Goal: Information Seeking & Learning: Understand process/instructions

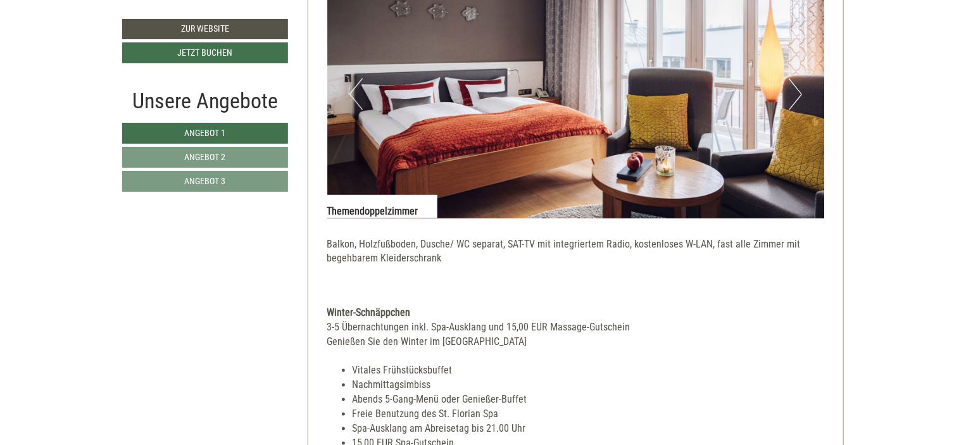
scroll to position [886, 0]
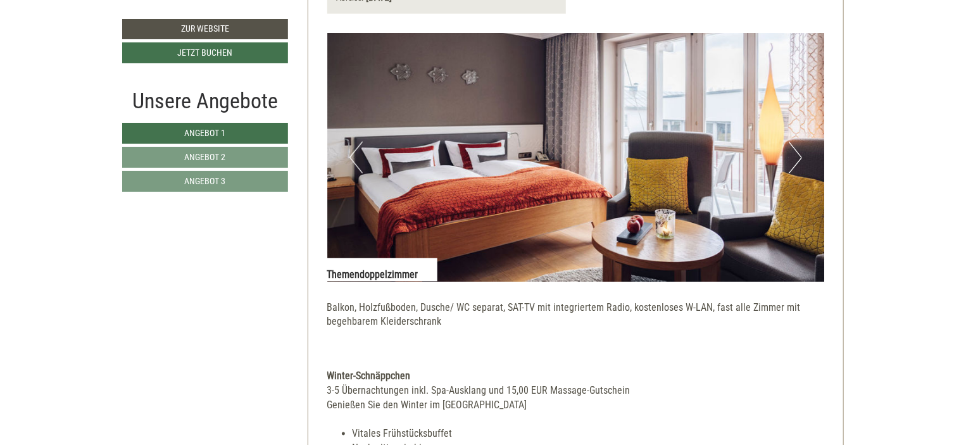
click at [787, 156] on img at bounding box center [576, 157] width 498 height 249
click at [798, 153] on button "Next" at bounding box center [795, 158] width 13 height 32
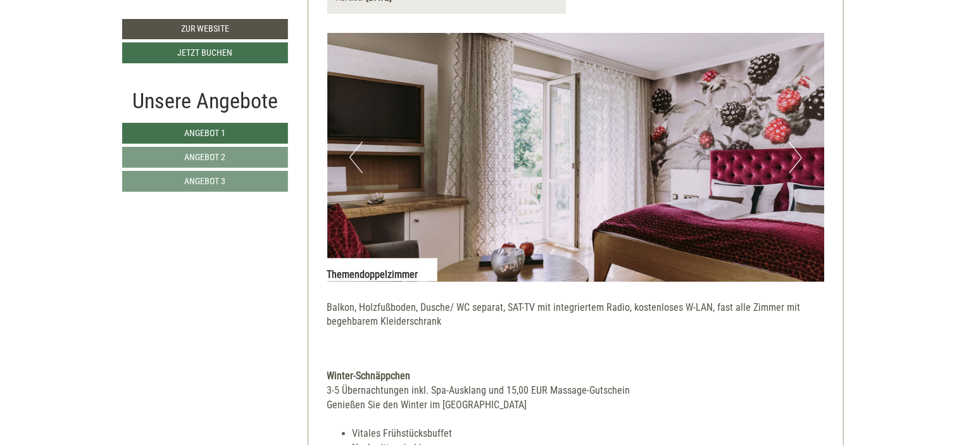
click at [798, 153] on button "Next" at bounding box center [795, 158] width 13 height 32
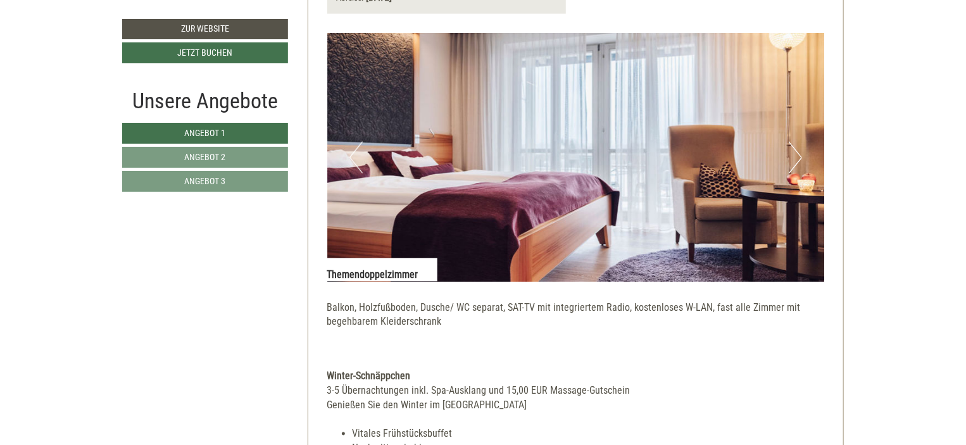
click at [798, 153] on button "Next" at bounding box center [795, 158] width 13 height 32
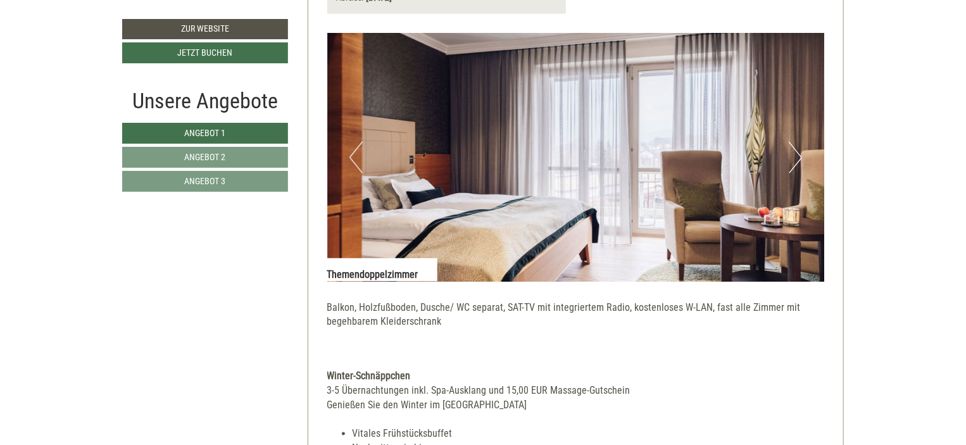
click at [798, 153] on button "Next" at bounding box center [795, 158] width 13 height 32
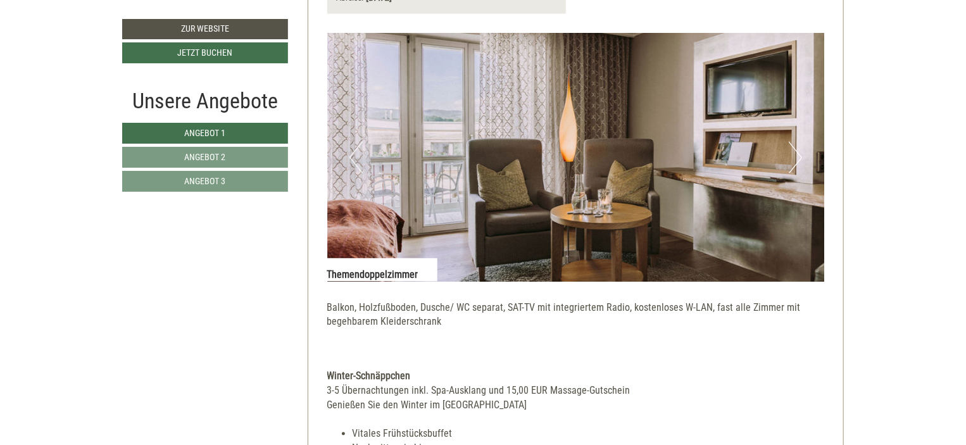
click at [798, 153] on button "Next" at bounding box center [795, 158] width 13 height 32
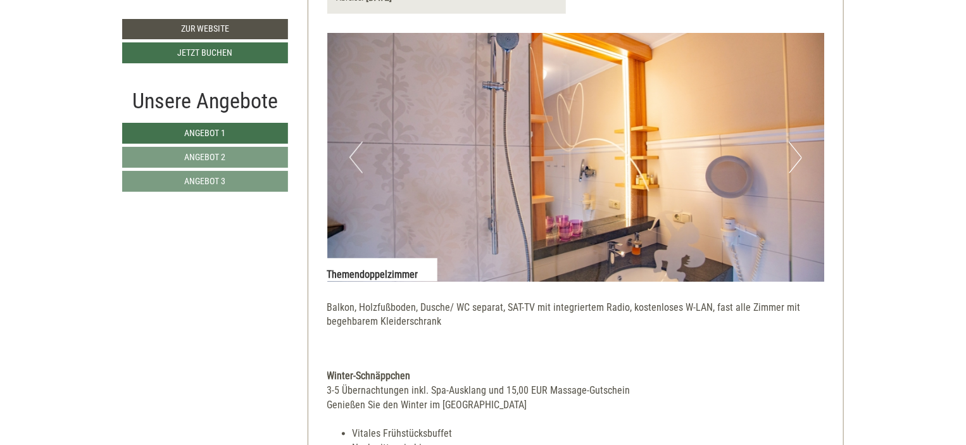
click at [798, 153] on button "Next" at bounding box center [795, 158] width 13 height 32
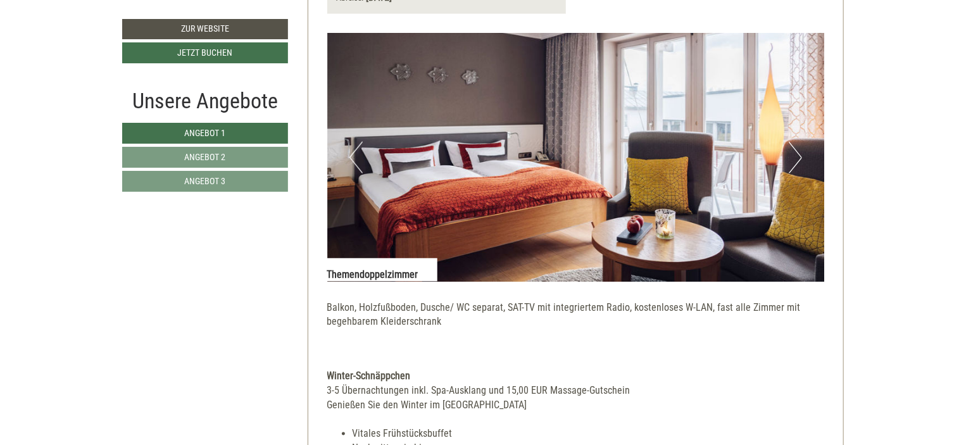
click at [798, 153] on button "Next" at bounding box center [795, 158] width 13 height 32
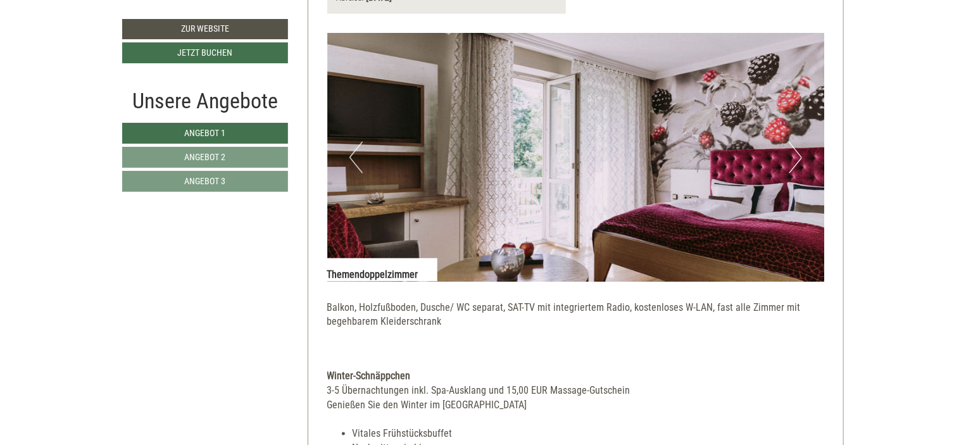
click at [798, 153] on button "Next" at bounding box center [795, 158] width 13 height 32
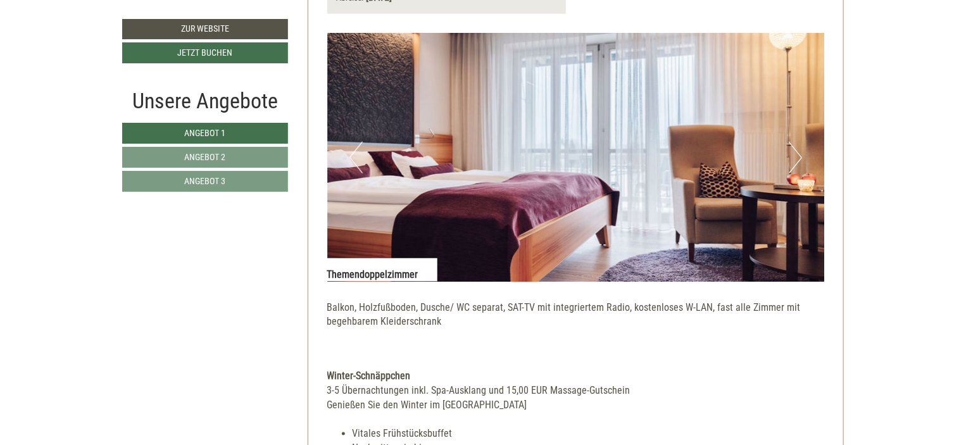
click at [798, 153] on button "Next" at bounding box center [795, 158] width 13 height 32
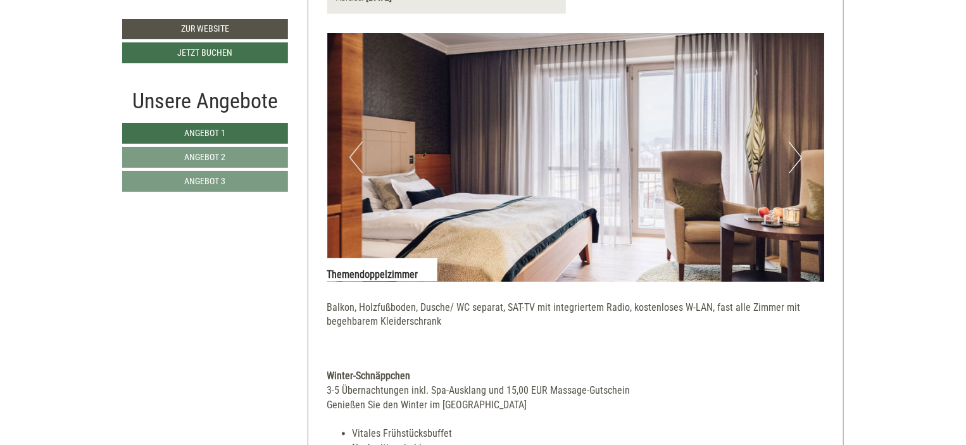
click at [798, 153] on button "Next" at bounding box center [795, 158] width 13 height 32
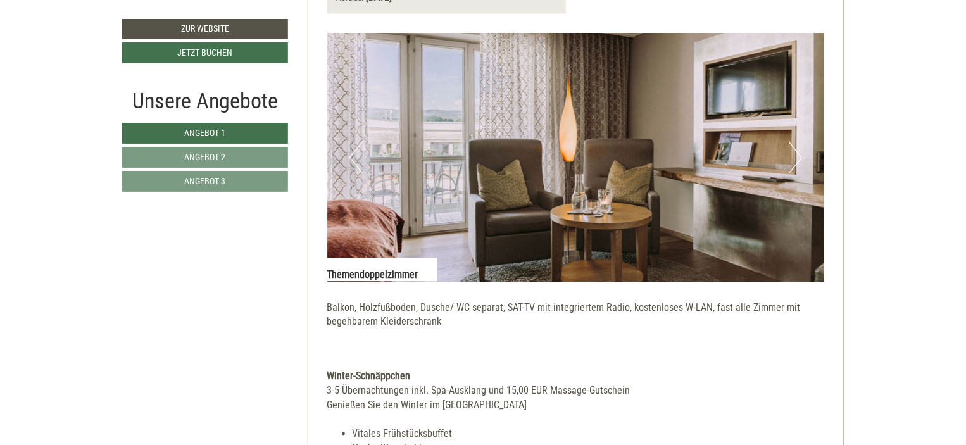
click at [798, 153] on button "Next" at bounding box center [795, 158] width 13 height 32
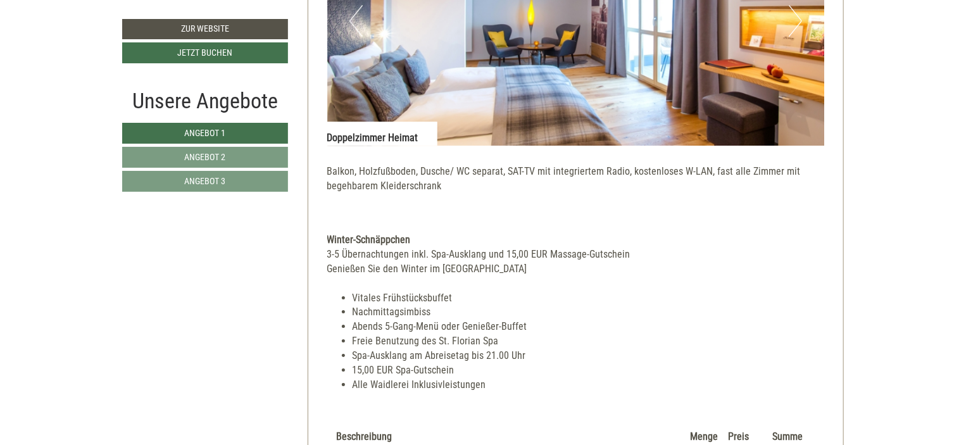
scroll to position [1836, 0]
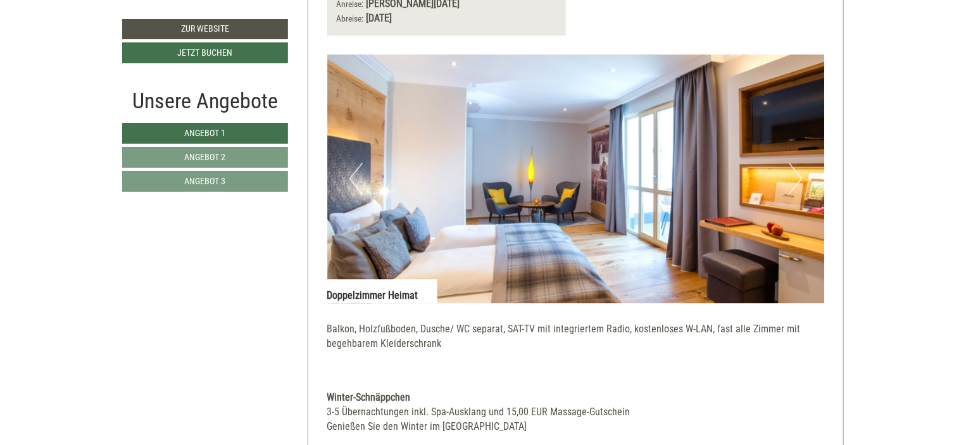
click at [801, 178] on button "Next" at bounding box center [795, 179] width 13 height 32
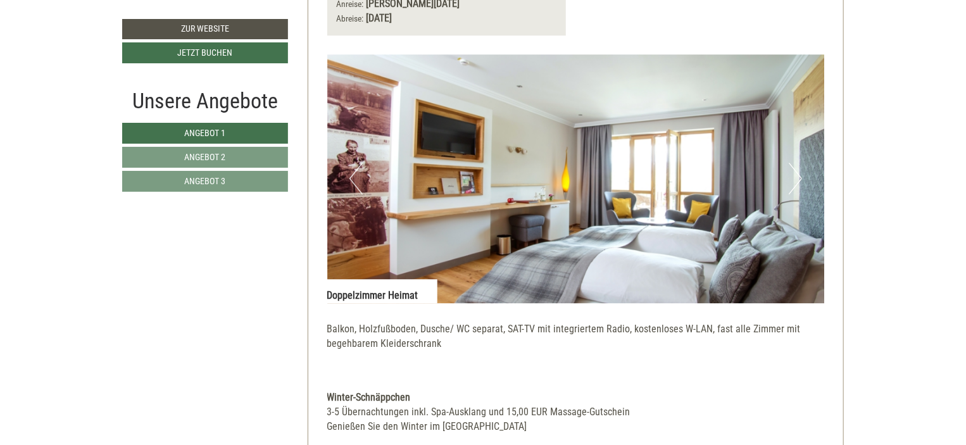
click at [800, 178] on button "Next" at bounding box center [795, 179] width 13 height 32
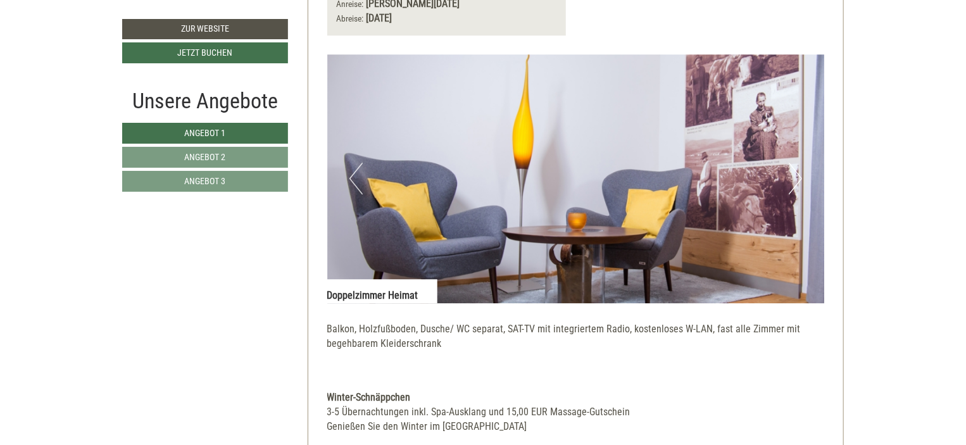
click at [800, 178] on button "Next" at bounding box center [795, 179] width 13 height 32
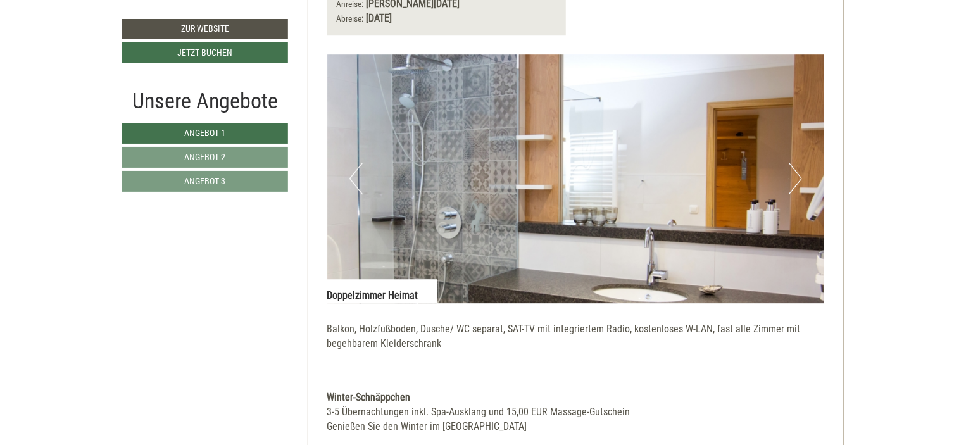
click at [800, 178] on button "Next" at bounding box center [795, 179] width 13 height 32
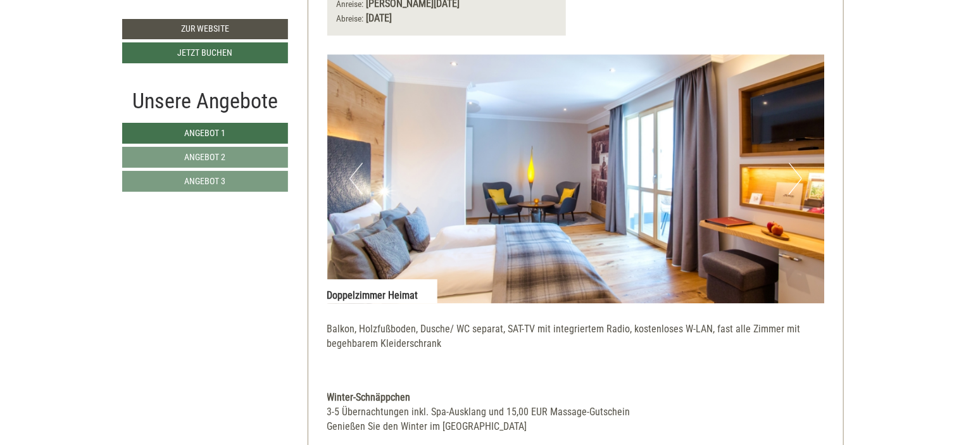
click at [800, 178] on button "Next" at bounding box center [795, 179] width 13 height 32
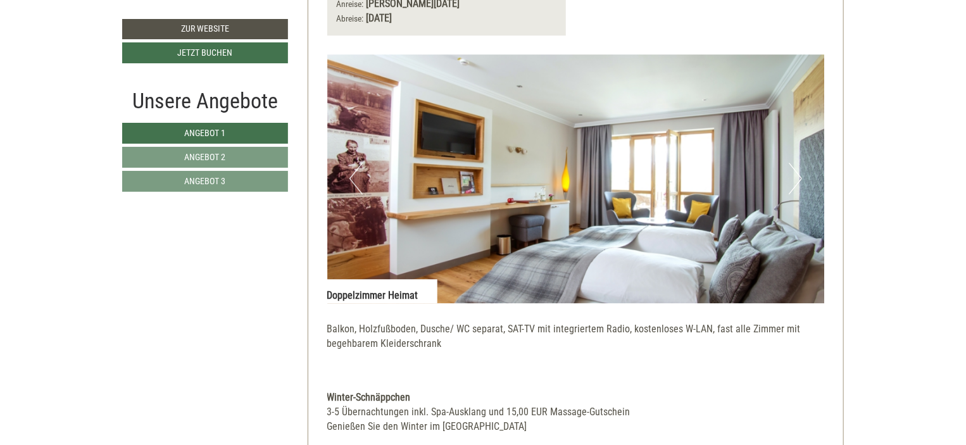
click at [800, 178] on button "Next" at bounding box center [795, 179] width 13 height 32
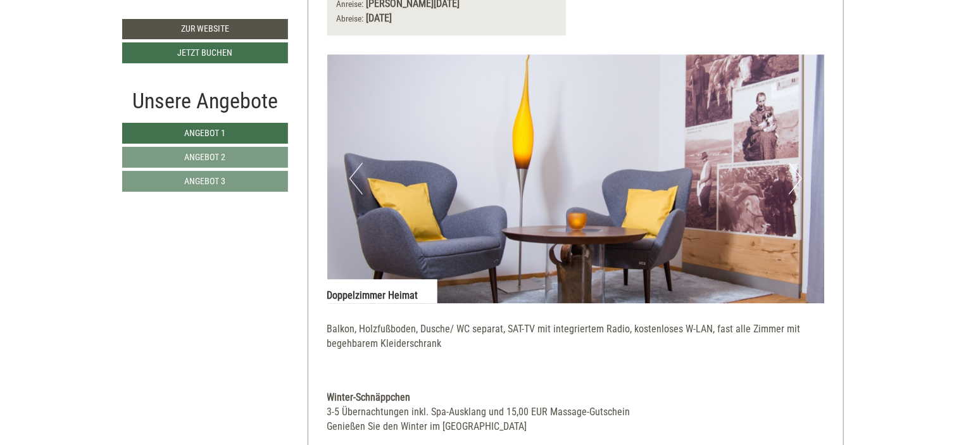
click at [800, 178] on button "Next" at bounding box center [795, 179] width 13 height 32
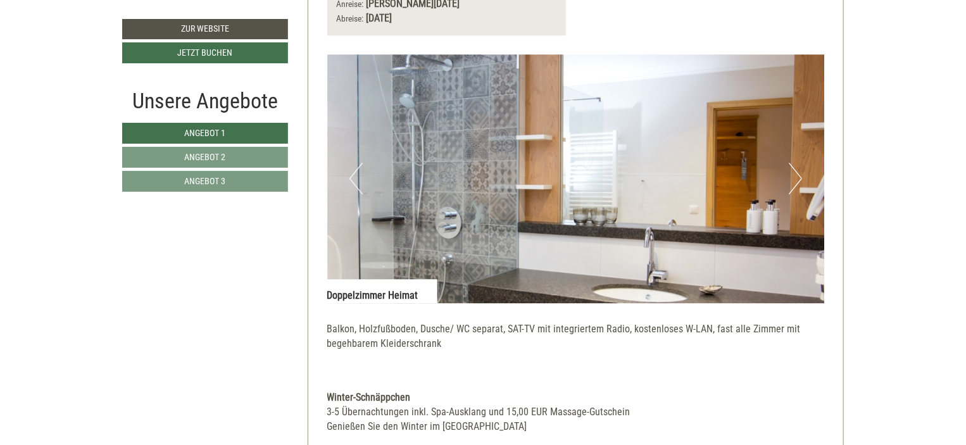
click at [800, 178] on button "Next" at bounding box center [795, 179] width 13 height 32
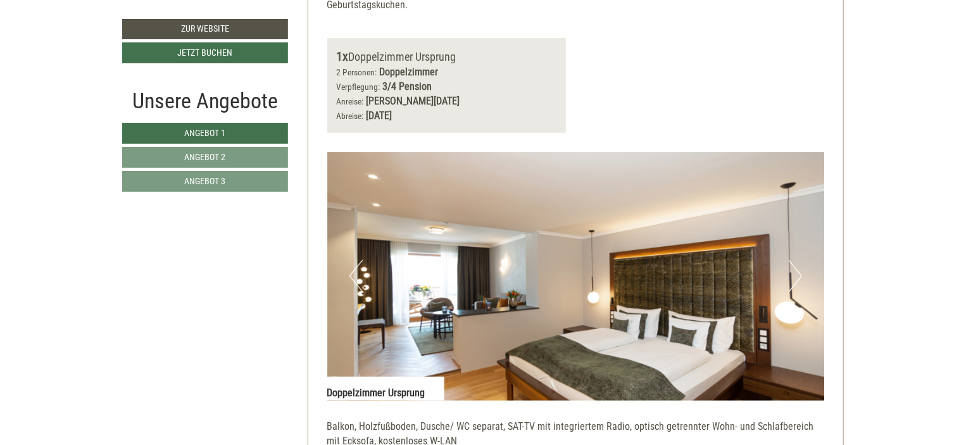
scroll to position [2722, 0]
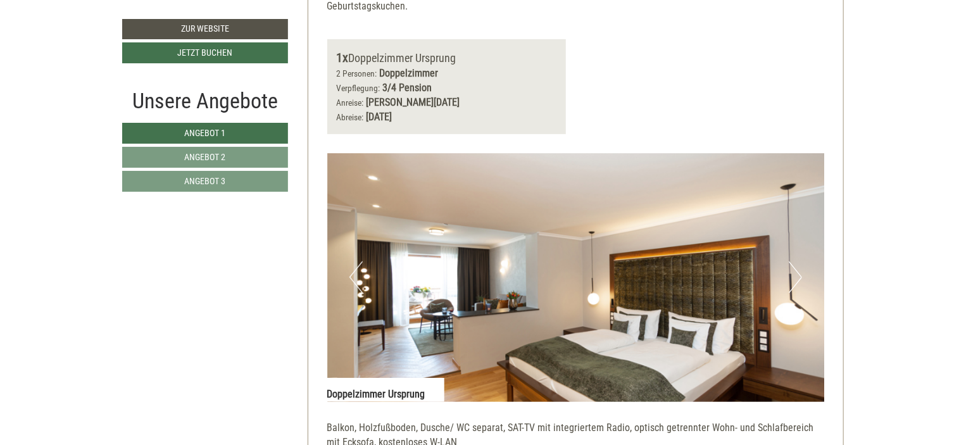
click at [799, 261] on button "Next" at bounding box center [795, 277] width 13 height 32
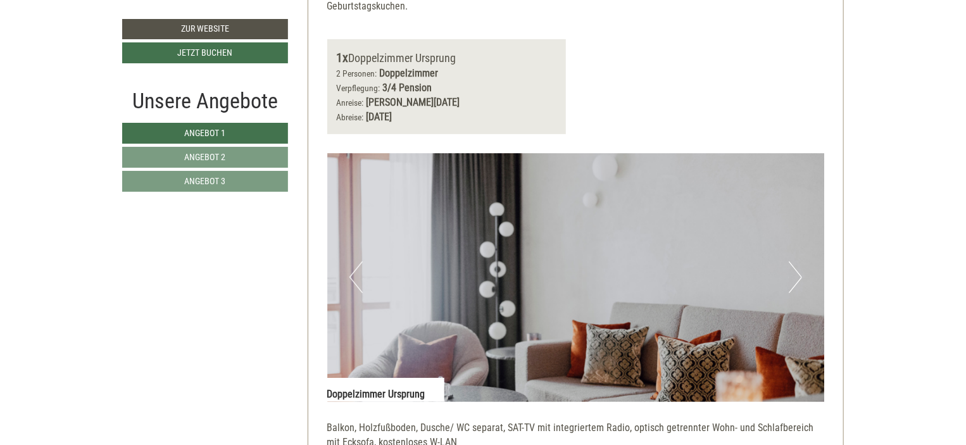
click at [799, 261] on button "Next" at bounding box center [795, 277] width 13 height 32
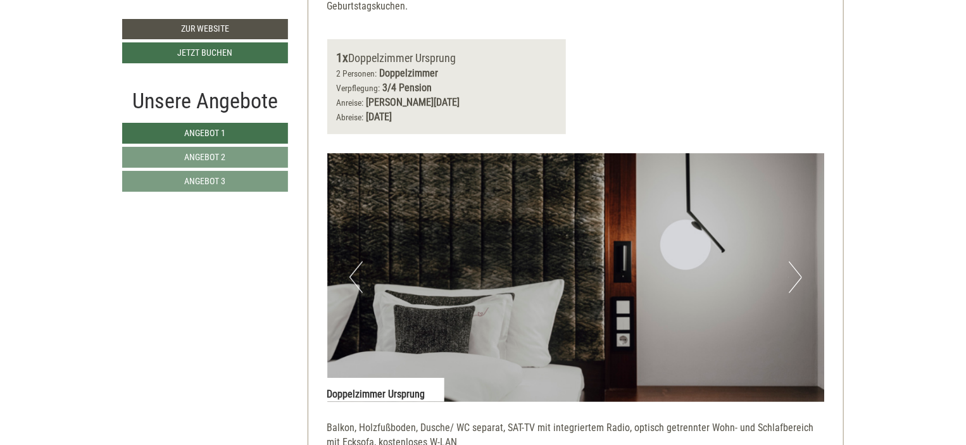
click at [799, 261] on button "Next" at bounding box center [795, 277] width 13 height 32
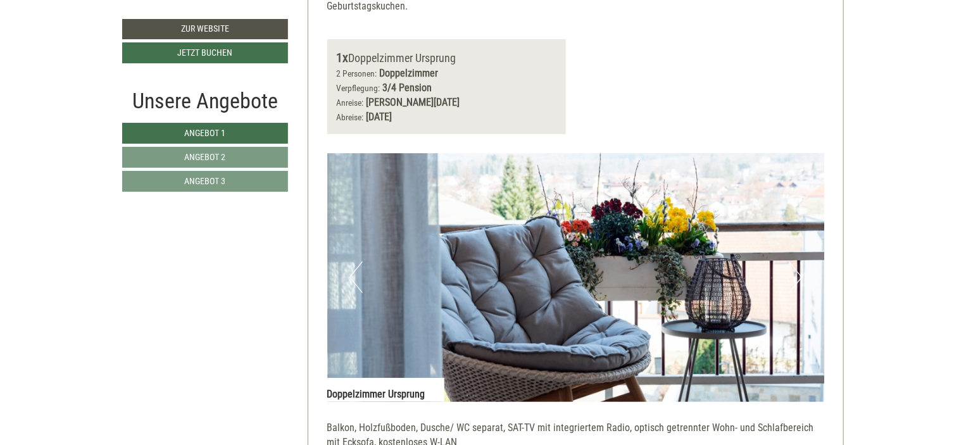
click at [799, 261] on button "Next" at bounding box center [795, 277] width 13 height 32
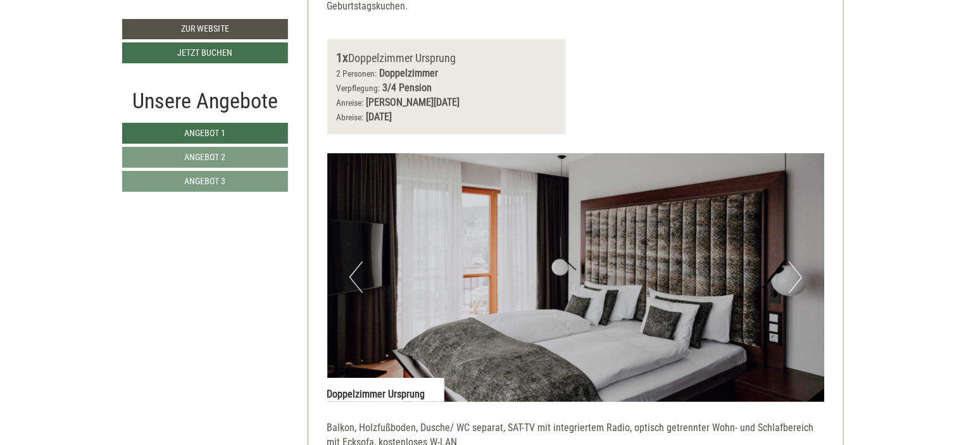
click at [799, 261] on button "Next" at bounding box center [795, 277] width 13 height 32
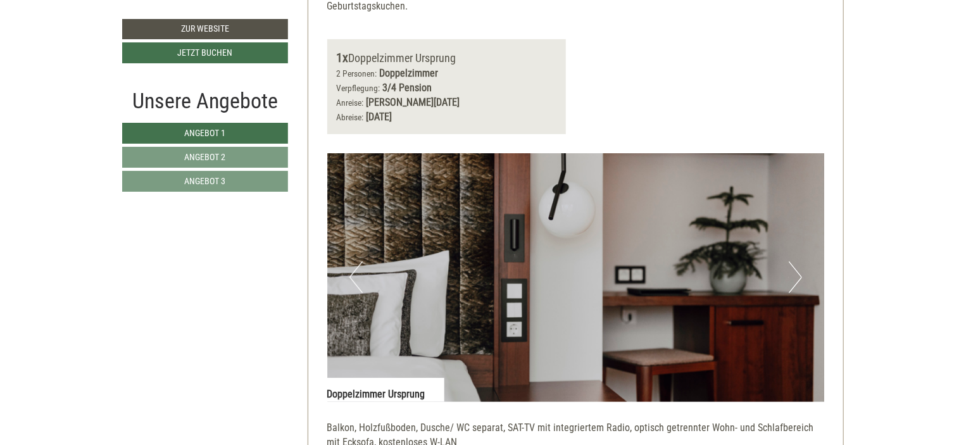
click at [799, 261] on button "Next" at bounding box center [795, 277] width 13 height 32
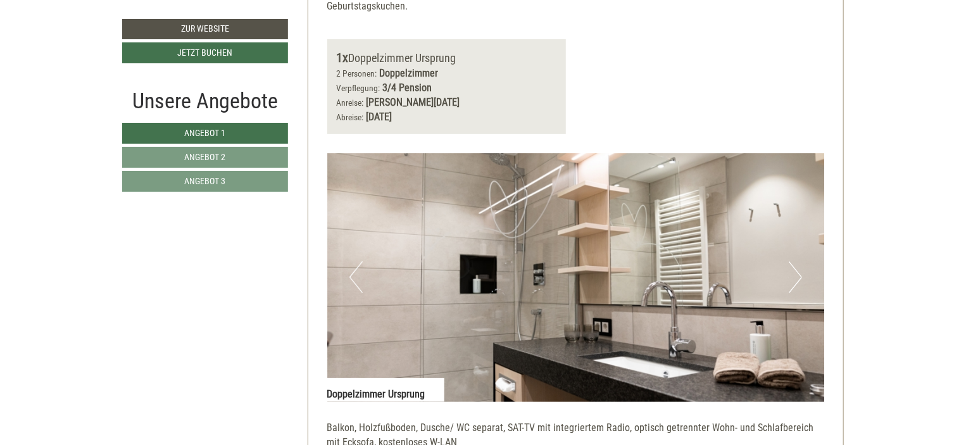
click at [799, 261] on button "Next" at bounding box center [795, 277] width 13 height 32
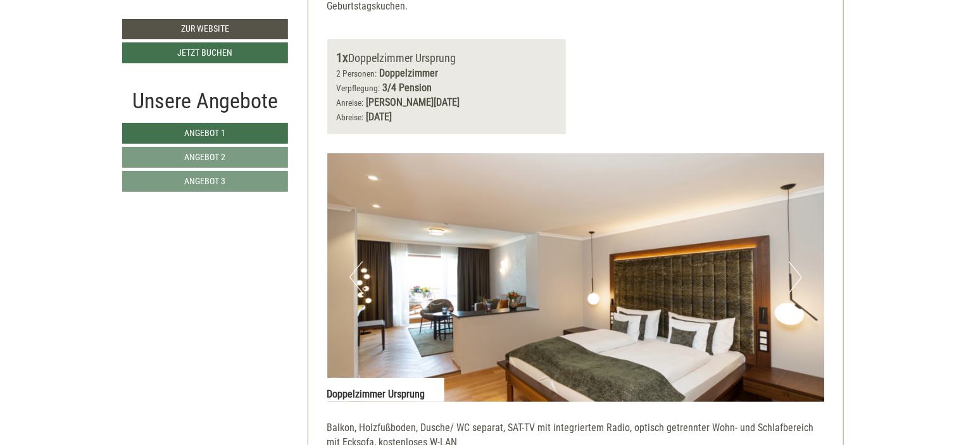
click at [799, 261] on button "Next" at bounding box center [795, 277] width 13 height 32
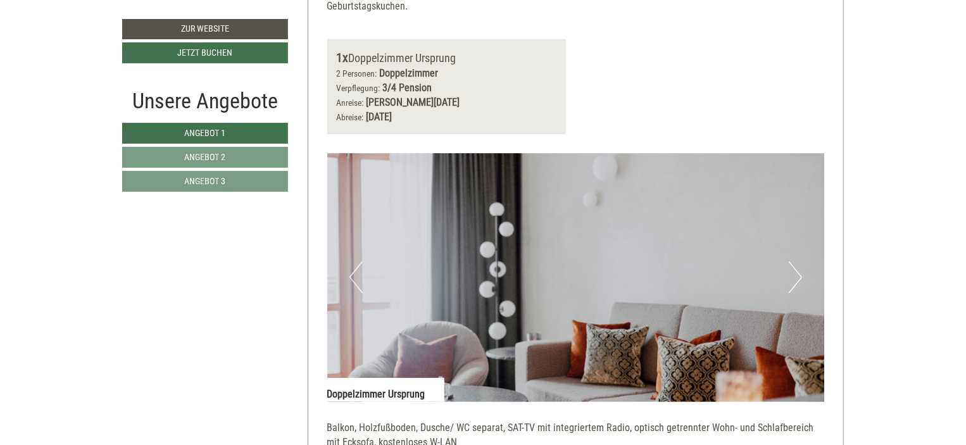
click at [799, 261] on button "Next" at bounding box center [795, 277] width 13 height 32
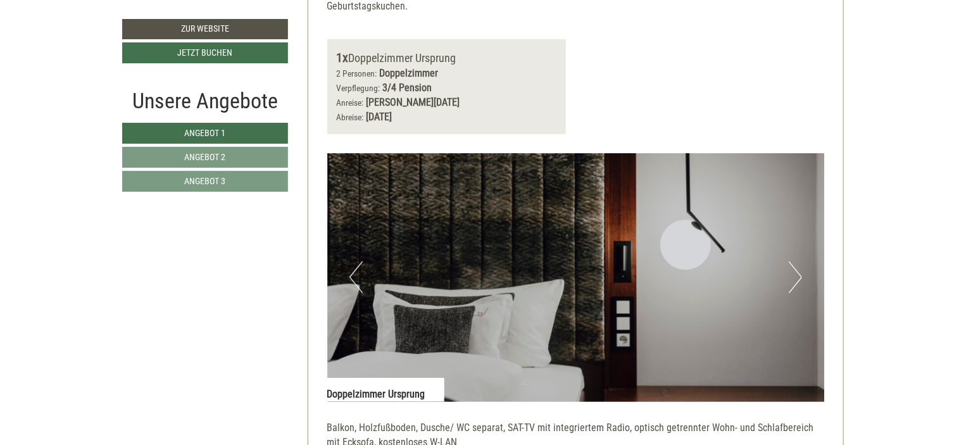
click at [799, 261] on button "Next" at bounding box center [795, 277] width 13 height 32
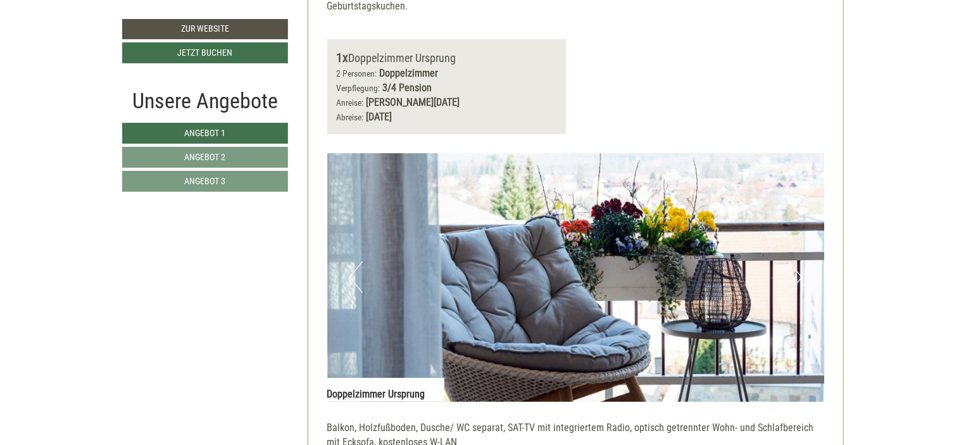
click at [799, 261] on button "Next" at bounding box center [795, 277] width 13 height 32
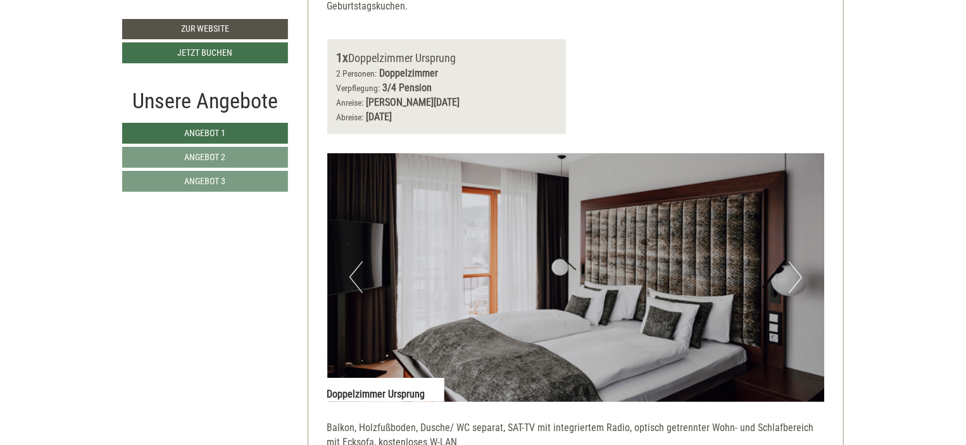
click at [799, 261] on button "Next" at bounding box center [795, 277] width 13 height 32
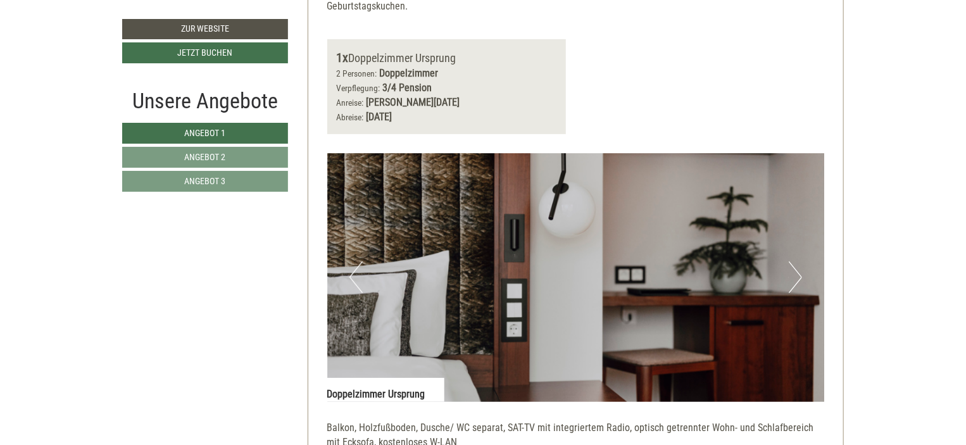
click at [799, 261] on button "Next" at bounding box center [795, 277] width 13 height 32
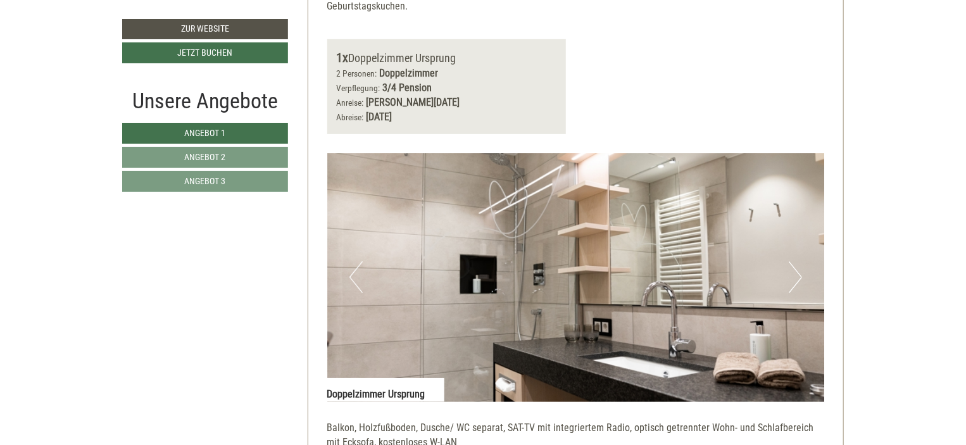
click at [799, 261] on button "Next" at bounding box center [795, 277] width 13 height 32
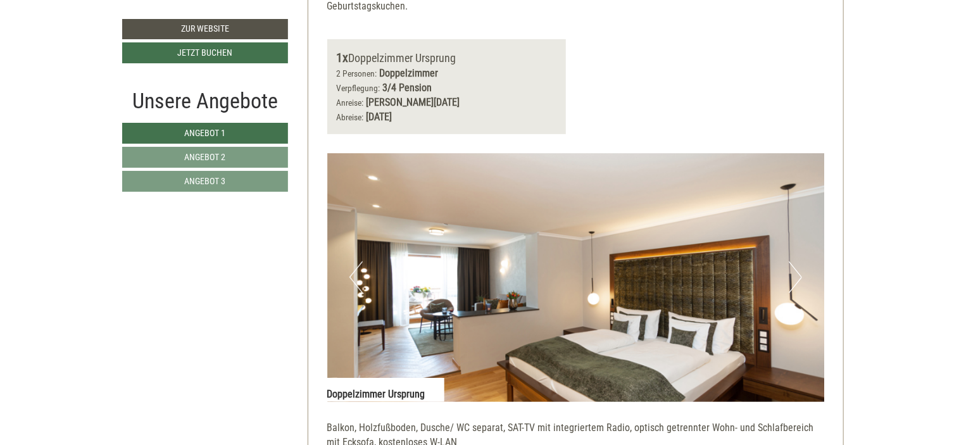
click at [799, 261] on button "Next" at bounding box center [795, 277] width 13 height 32
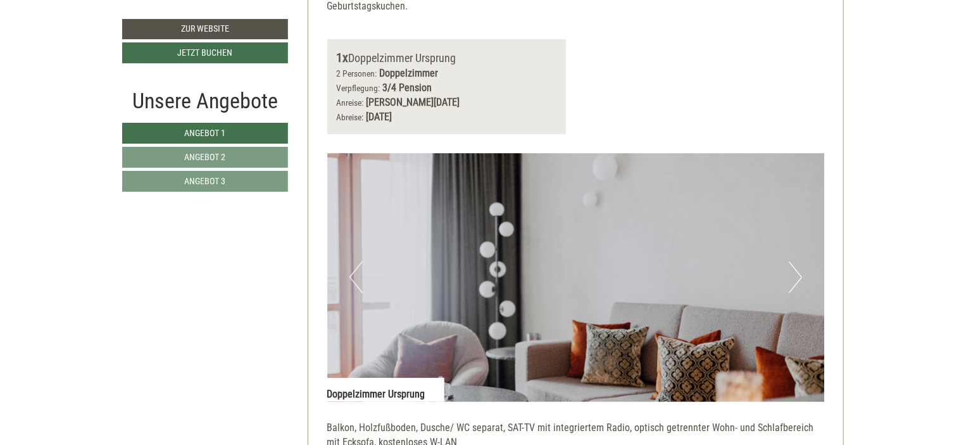
click at [799, 261] on button "Next" at bounding box center [795, 277] width 13 height 32
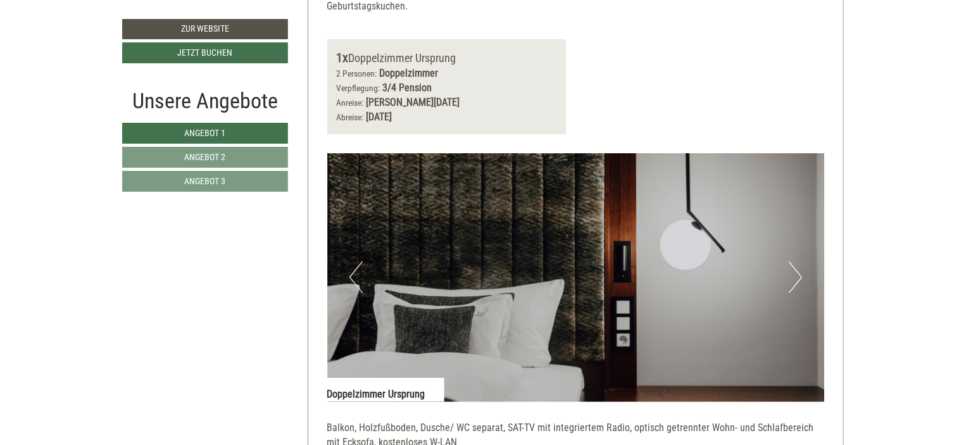
click at [799, 261] on button "Next" at bounding box center [795, 277] width 13 height 32
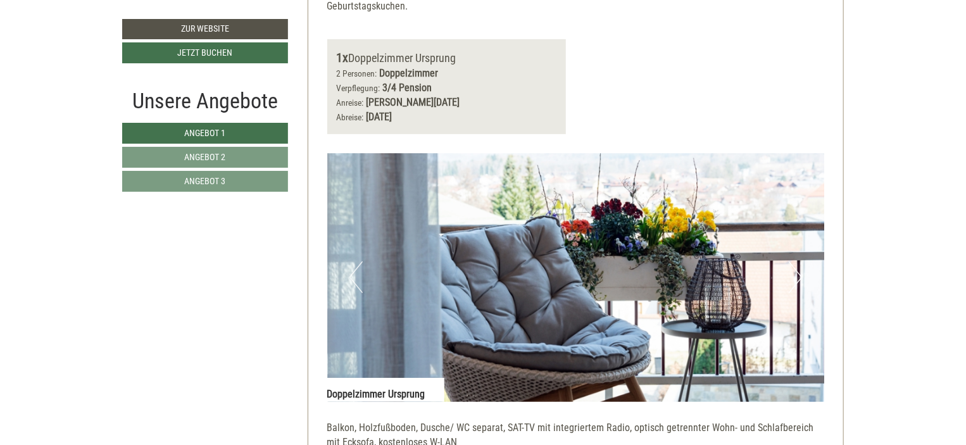
click at [799, 261] on button "Next" at bounding box center [795, 277] width 13 height 32
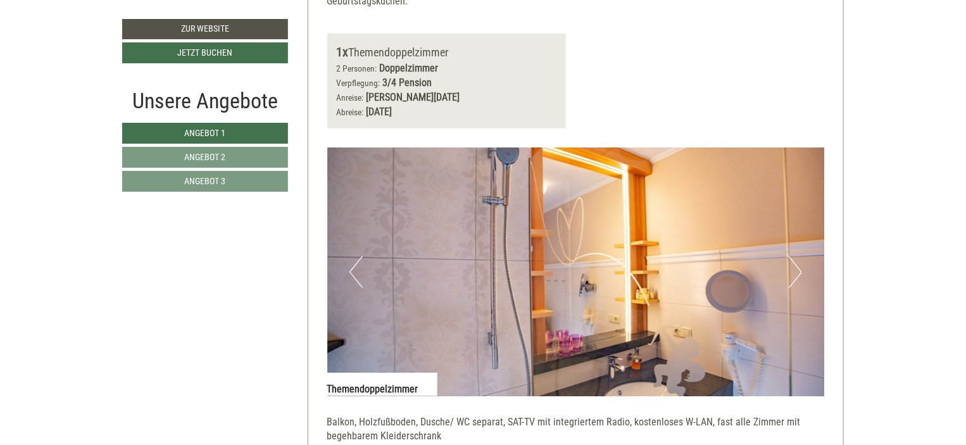
scroll to position [949, 0]
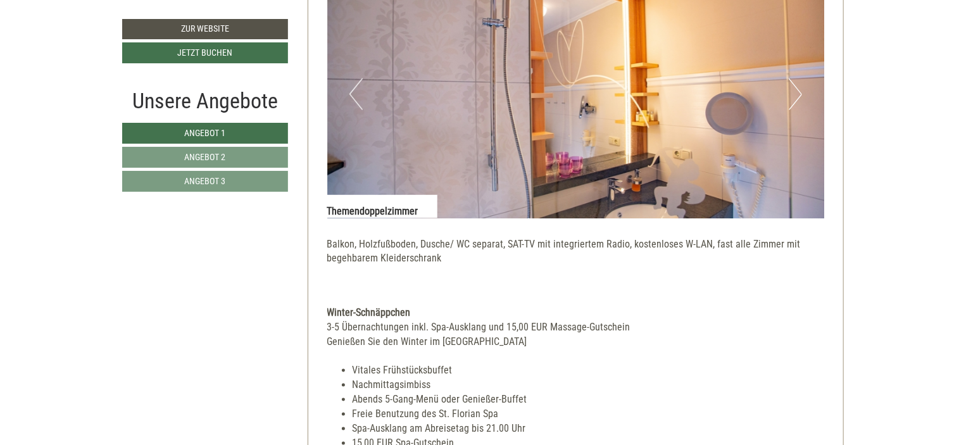
click at [796, 93] on button "Next" at bounding box center [795, 94] width 13 height 32
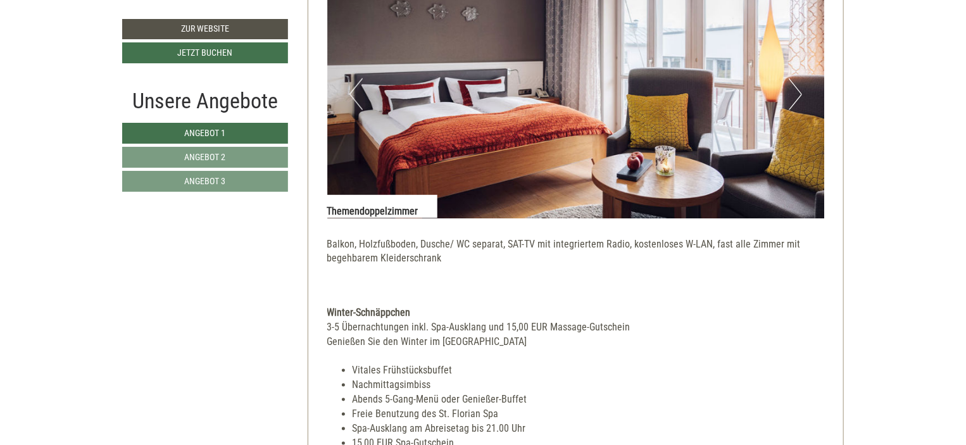
click at [796, 93] on button "Next" at bounding box center [795, 94] width 13 height 32
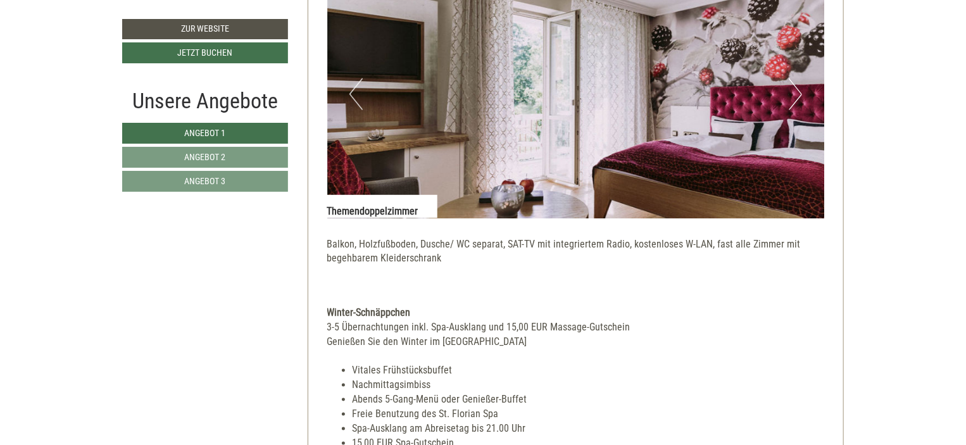
click at [796, 93] on button "Next" at bounding box center [795, 94] width 13 height 32
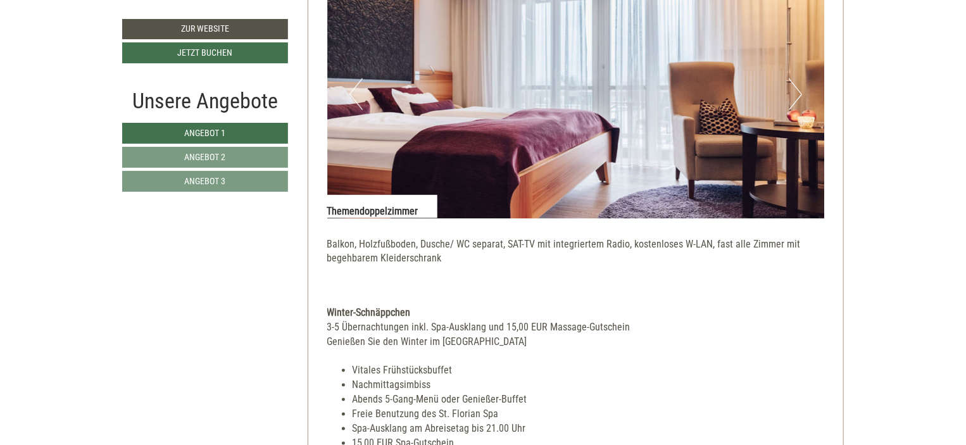
click at [796, 93] on button "Next" at bounding box center [795, 94] width 13 height 32
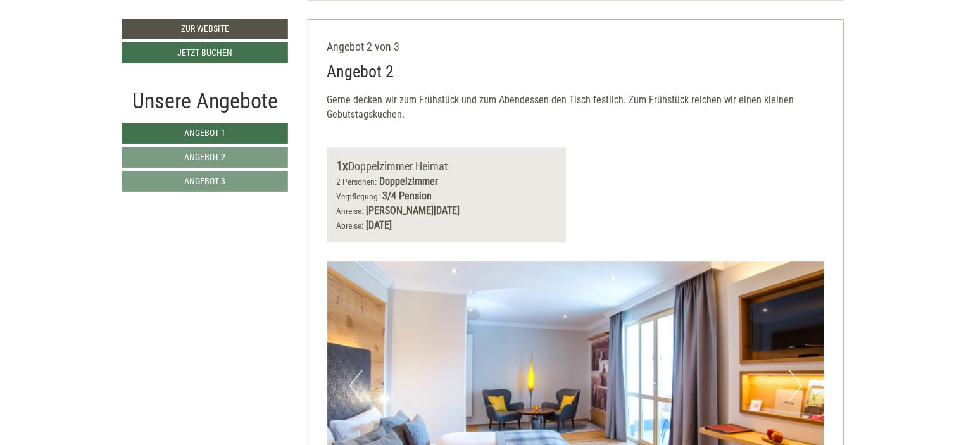
scroll to position [1836, 0]
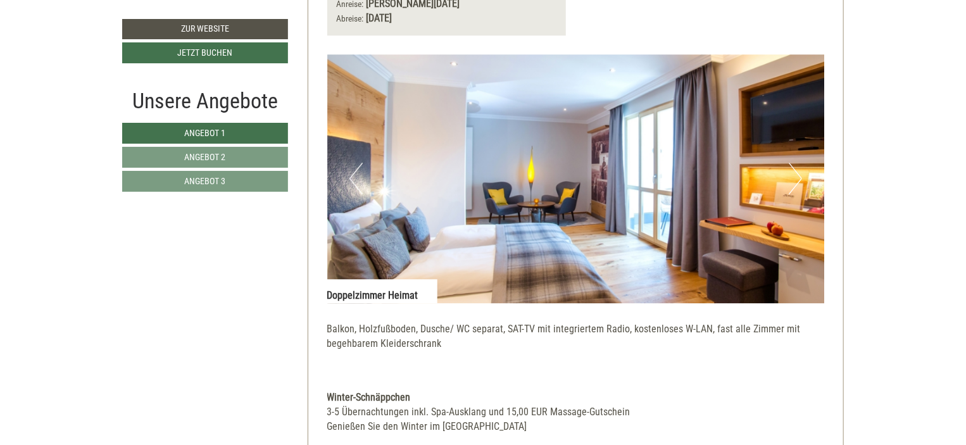
click at [805, 180] on img at bounding box center [576, 178] width 498 height 249
click at [801, 177] on button "Next" at bounding box center [795, 179] width 13 height 32
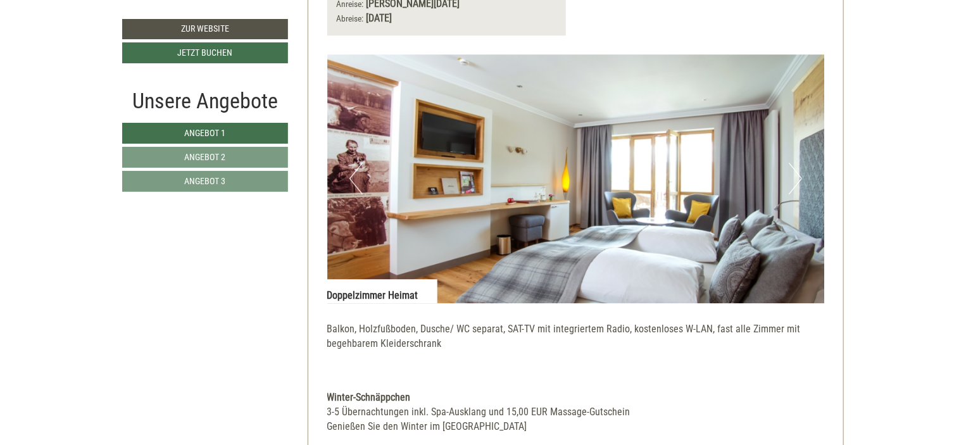
click at [801, 177] on button "Next" at bounding box center [795, 179] width 13 height 32
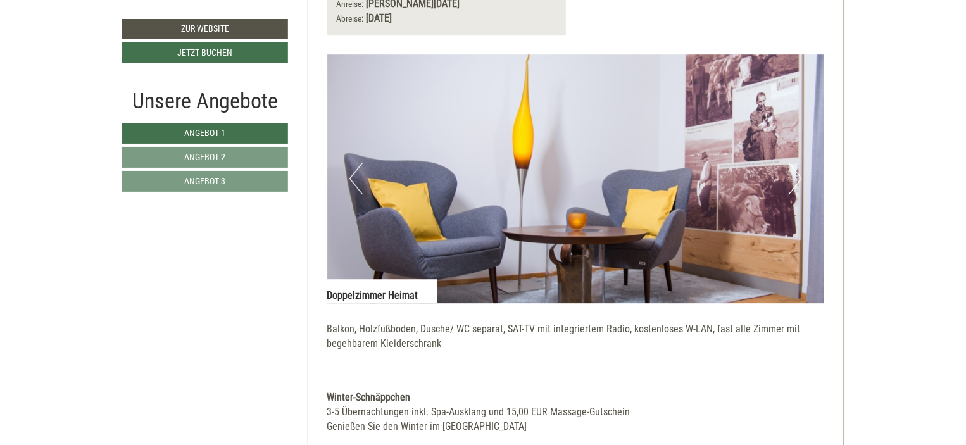
click at [801, 177] on button "Next" at bounding box center [795, 179] width 13 height 32
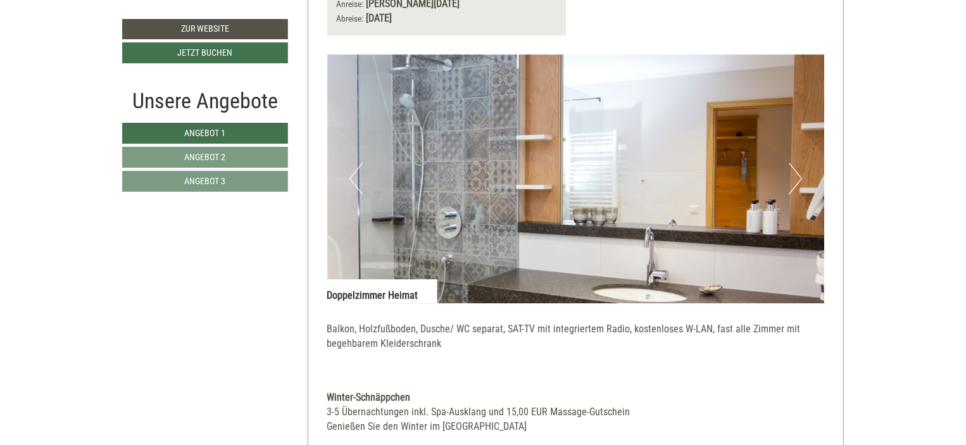
click at [801, 177] on button "Next" at bounding box center [795, 179] width 13 height 32
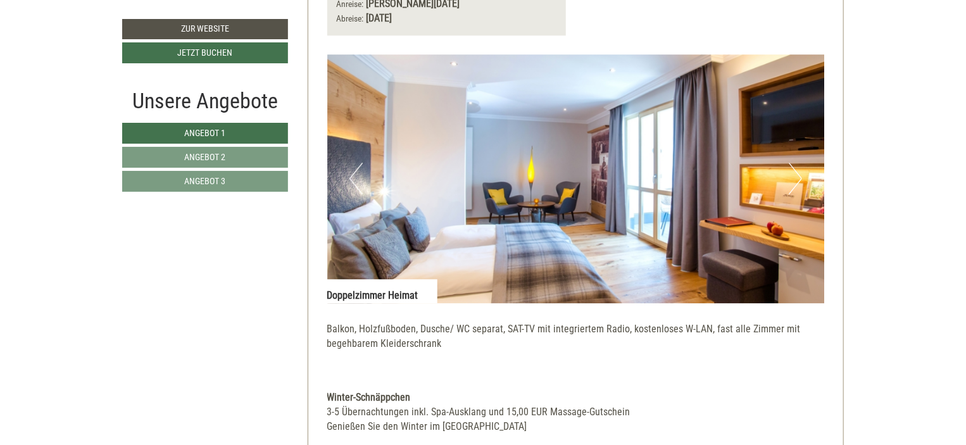
click at [801, 177] on button "Next" at bounding box center [795, 179] width 13 height 32
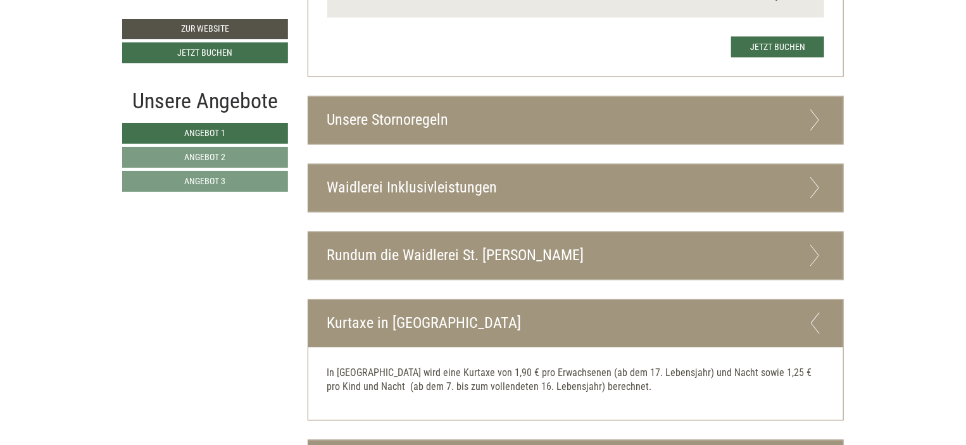
scroll to position [3355, 0]
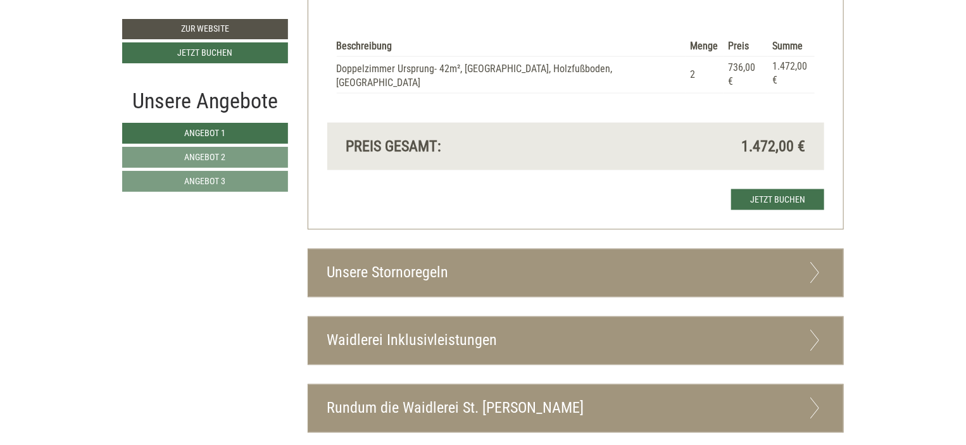
click at [805, 249] on div "Unsere Stornoregeln" at bounding box center [575, 272] width 535 height 47
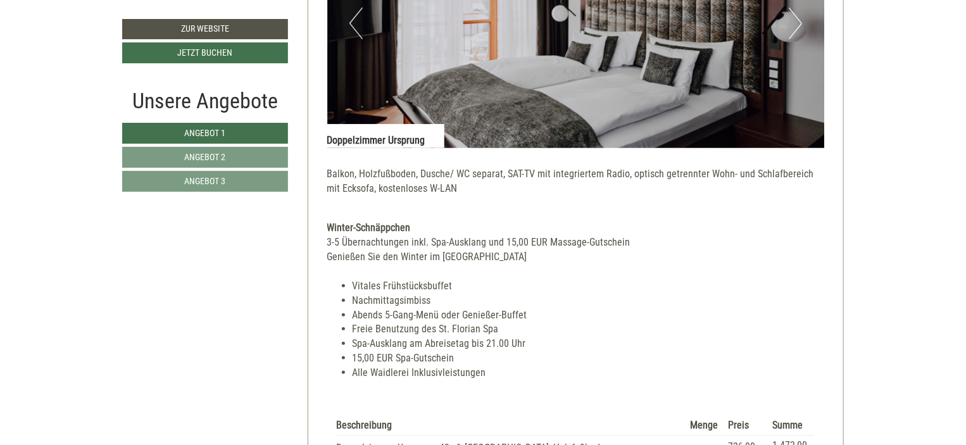
scroll to position [2975, 0]
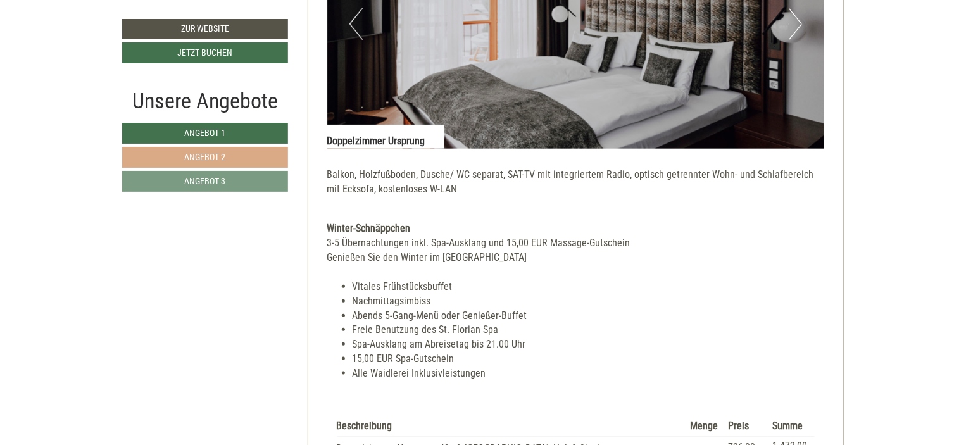
click at [183, 147] on link "Angebot 2" at bounding box center [205, 157] width 166 height 21
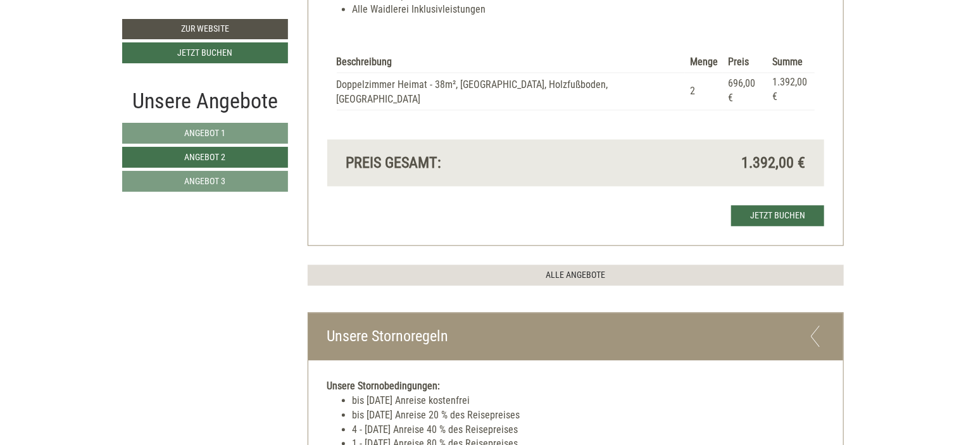
scroll to position [1120, 0]
